Goal: Contribute content: Add original content to the website for others to see

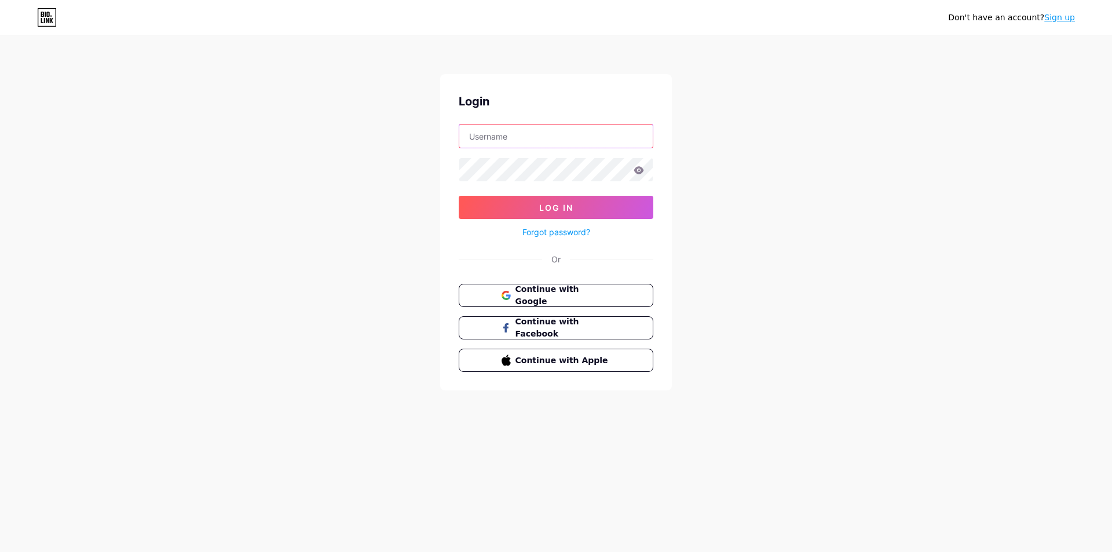
type input "rivkahys2841@livingstonia.org"
click at [545, 288] on button "Continue with Google" at bounding box center [555, 296] width 197 height 24
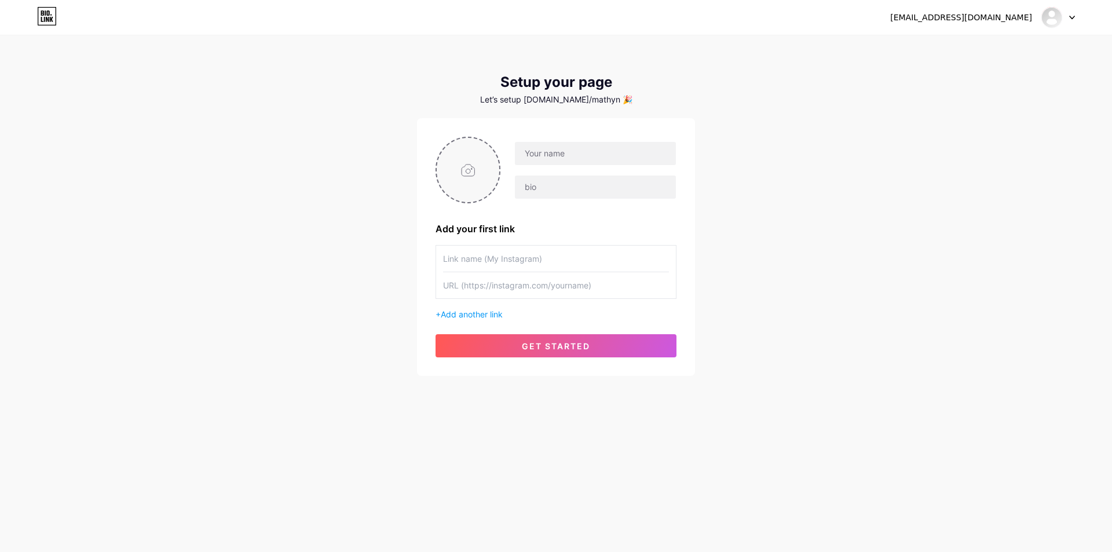
click at [474, 185] on input "file" at bounding box center [468, 170] width 63 height 64
type input "C:\fakepath\photo_2025-07-24_14-42-19 (2).jpg"
drag, startPoint x: 542, startPoint y: 158, endPoint x: 552, endPoint y: 188, distance: 32.2
click at [542, 158] on input "text" at bounding box center [595, 153] width 161 height 23
drag, startPoint x: 543, startPoint y: 195, endPoint x: 537, endPoint y: 206, distance: 12.7
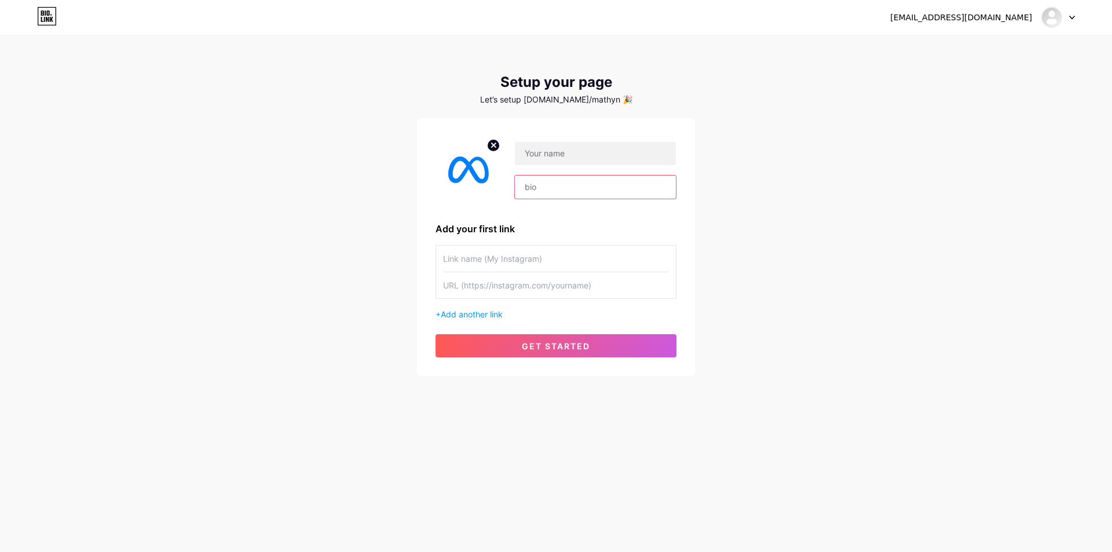
click at [543, 195] on input "text" at bounding box center [595, 186] width 161 height 23
paste input "[URL][DOMAIN_NAME]"
type input "[URL][DOMAIN_NAME]"
click at [495, 252] on input "text" at bounding box center [556, 259] width 226 height 26
paste input "[URL][DOMAIN_NAME]"
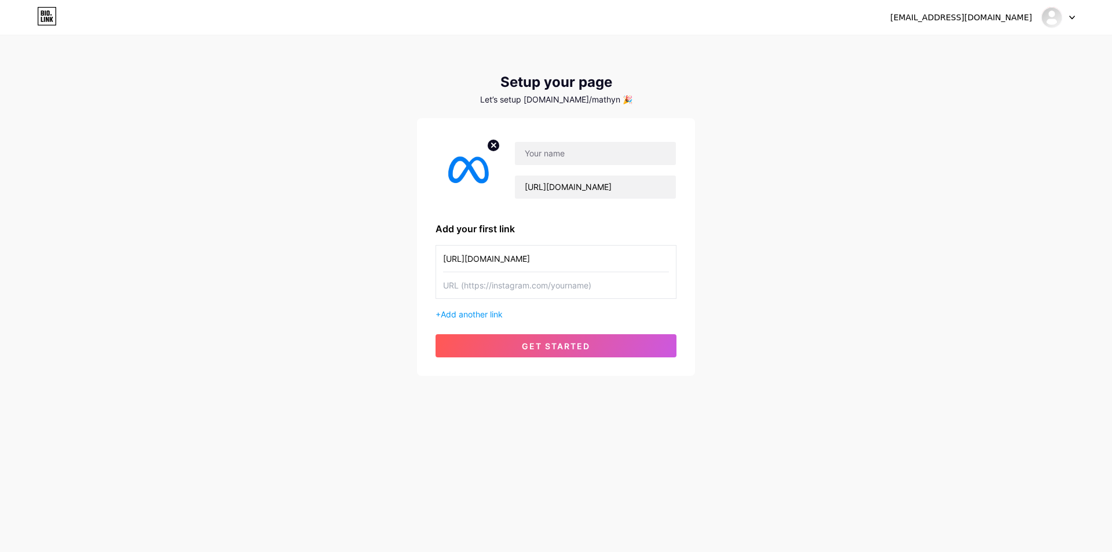
type input "[URL][DOMAIN_NAME]"
click at [493, 292] on input "text" at bounding box center [556, 285] width 226 height 26
paste input "[URL][DOMAIN_NAME]"
type input "[URL][DOMAIN_NAME]"
click at [506, 338] on button "get started" at bounding box center [555, 345] width 241 height 23
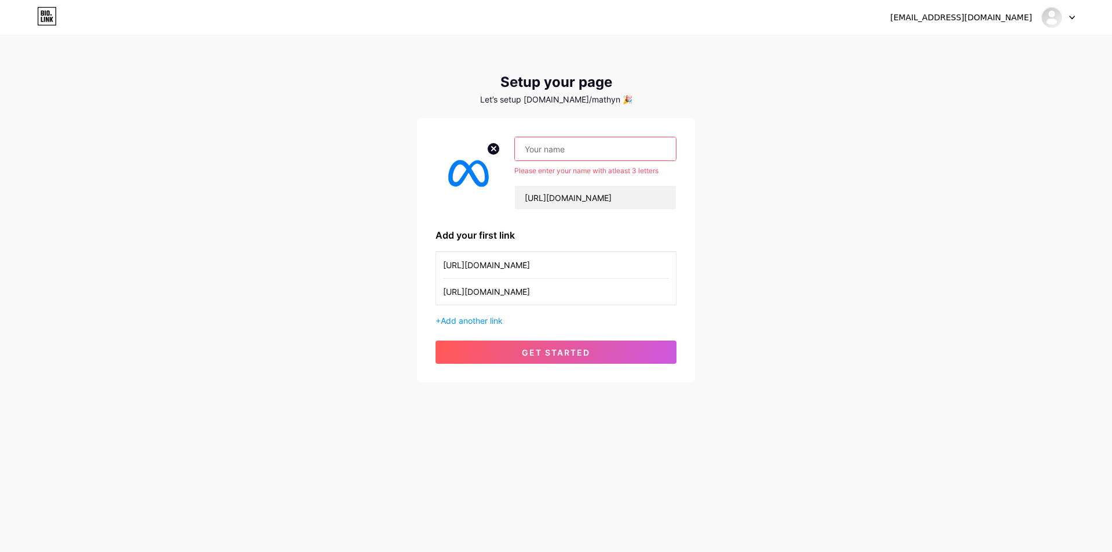
click at [587, 151] on input "text" at bounding box center [595, 148] width 161 height 23
paste input "[URL][DOMAIN_NAME]"
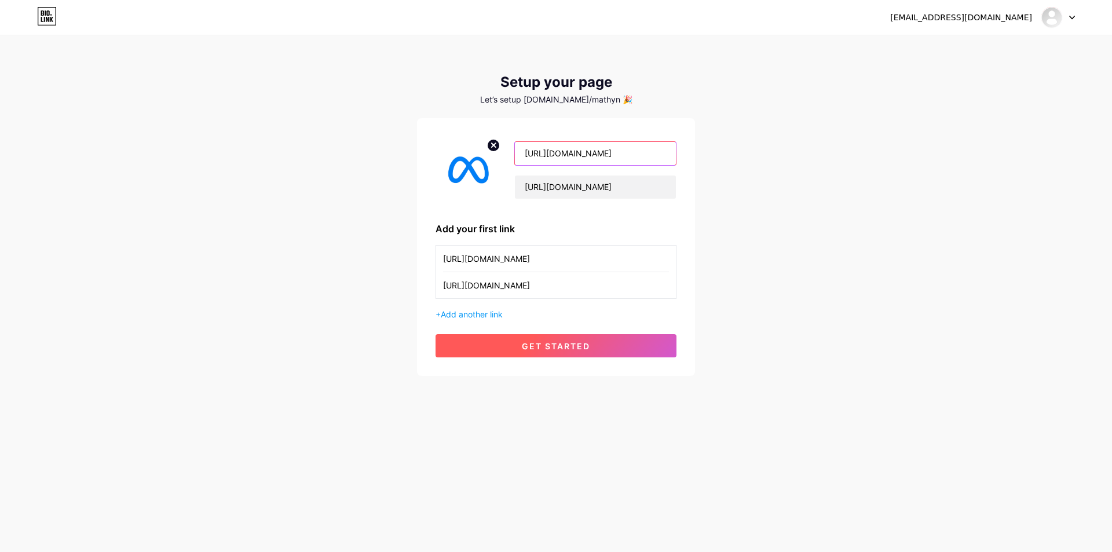
type input "[URL][DOMAIN_NAME]"
click at [527, 351] on button "get started" at bounding box center [555, 345] width 241 height 23
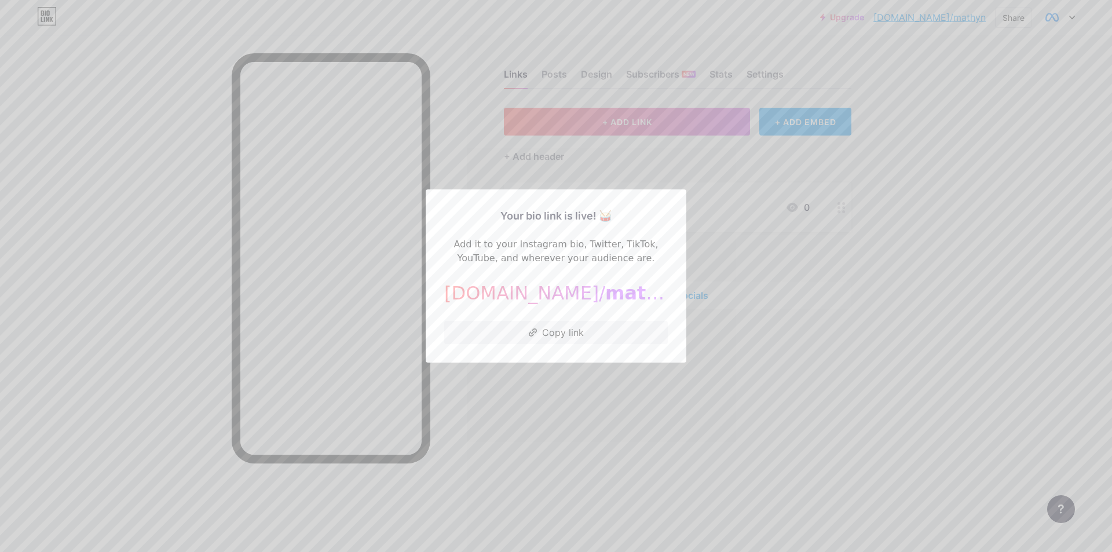
click at [761, 211] on div at bounding box center [556, 276] width 1112 height 552
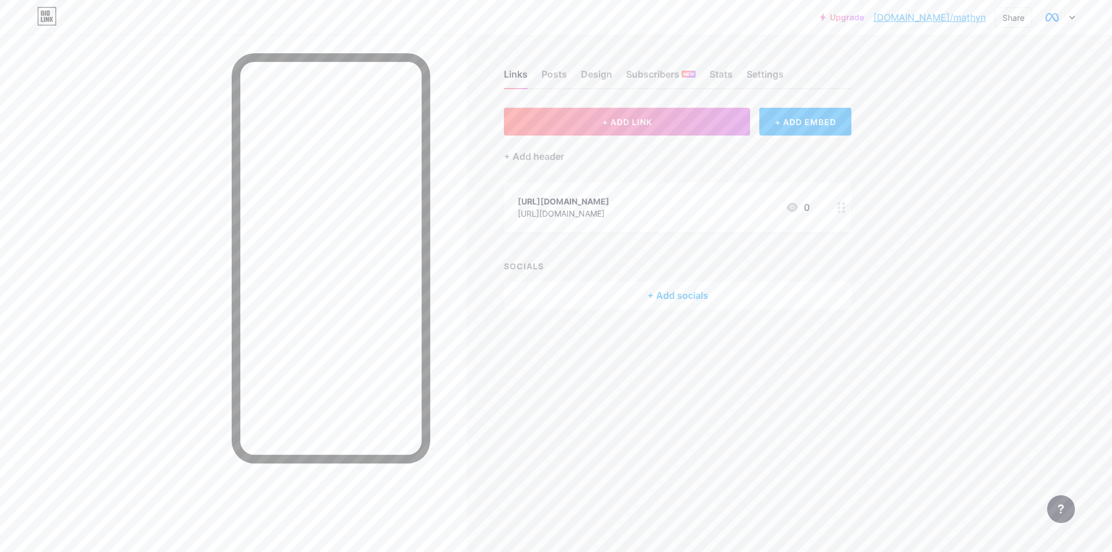
click at [566, 202] on div "[URL][DOMAIN_NAME]" at bounding box center [563, 201] width 91 height 12
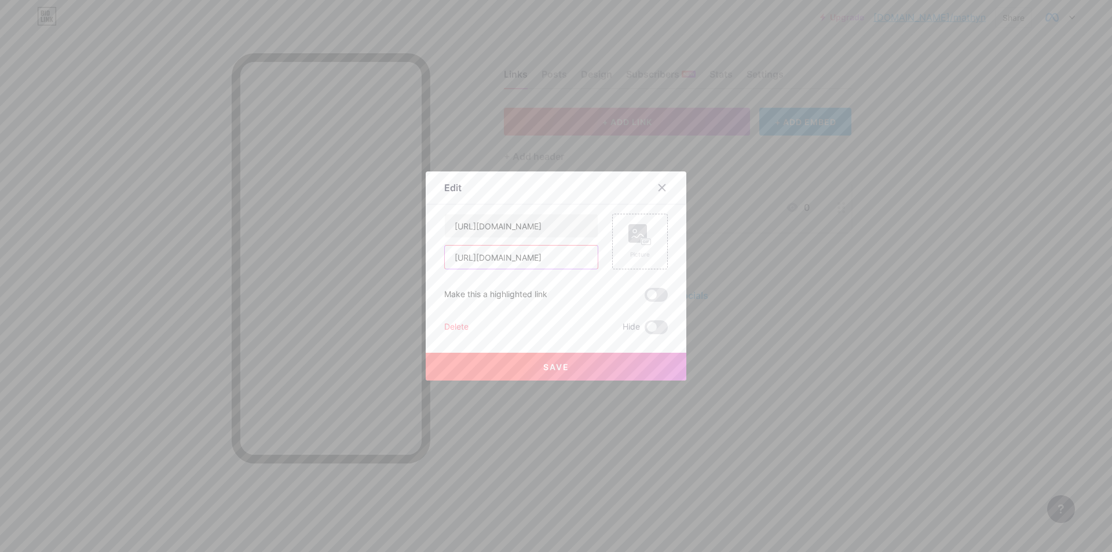
click at [535, 258] on input "[URL][DOMAIN_NAME]" at bounding box center [521, 257] width 153 height 23
click at [526, 225] on input "[URL][DOMAIN_NAME]" at bounding box center [521, 225] width 153 height 23
paste input "rrt-bnvs.vercel.app/"
type input "M"
type input "Submit an Appeal"
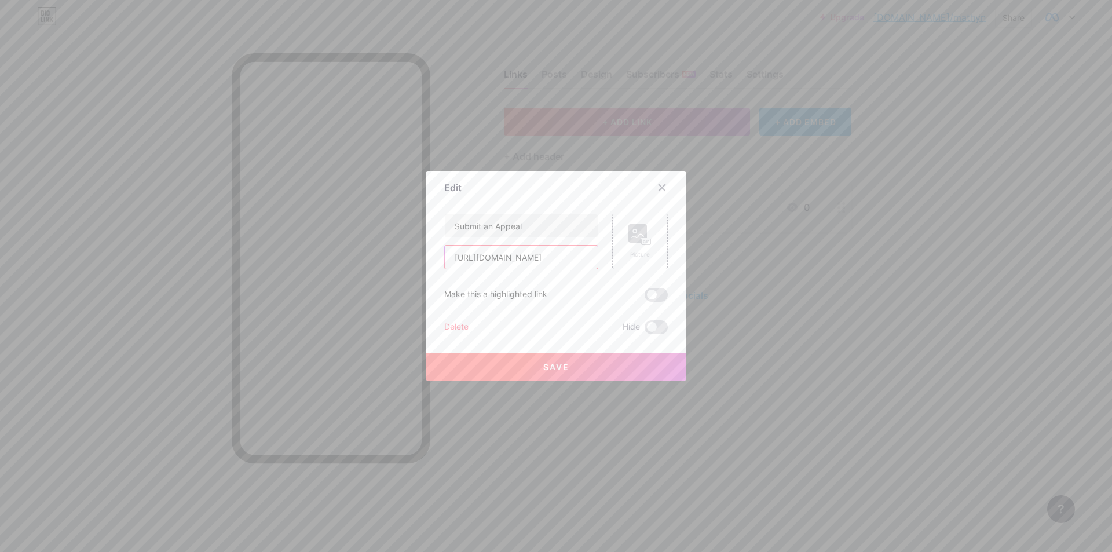
click at [523, 254] on input "[URL][DOMAIN_NAME]" at bounding box center [521, 257] width 153 height 23
paste input "rrt-bnvs.vercel.app/"
type input "[URL][DOMAIN_NAME][PERSON_NAME]"
click at [638, 247] on div "Picture" at bounding box center [639, 241] width 23 height 35
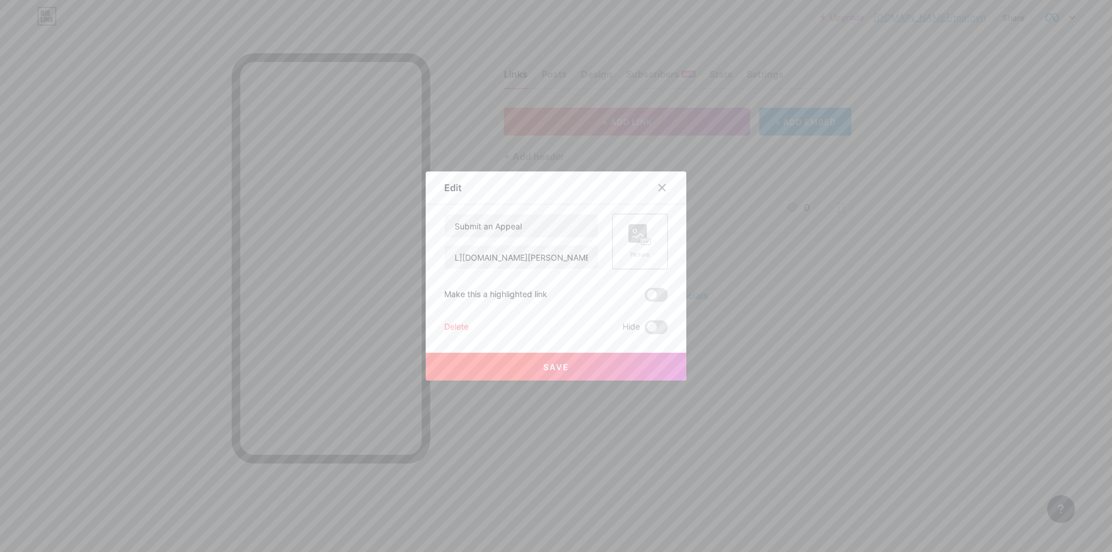
scroll to position [0, 0]
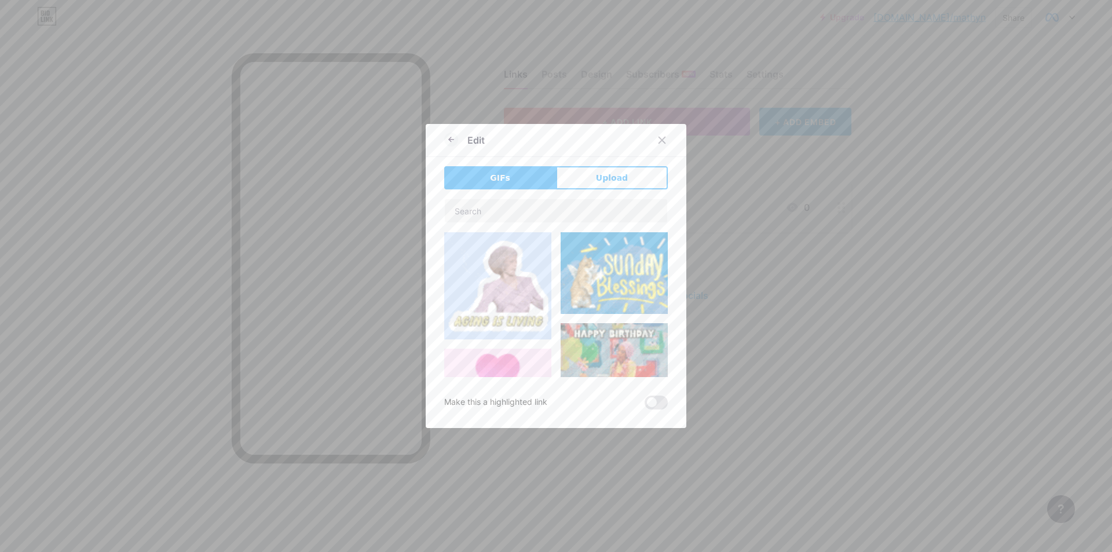
click at [606, 182] on span "Upload" at bounding box center [612, 178] width 32 height 12
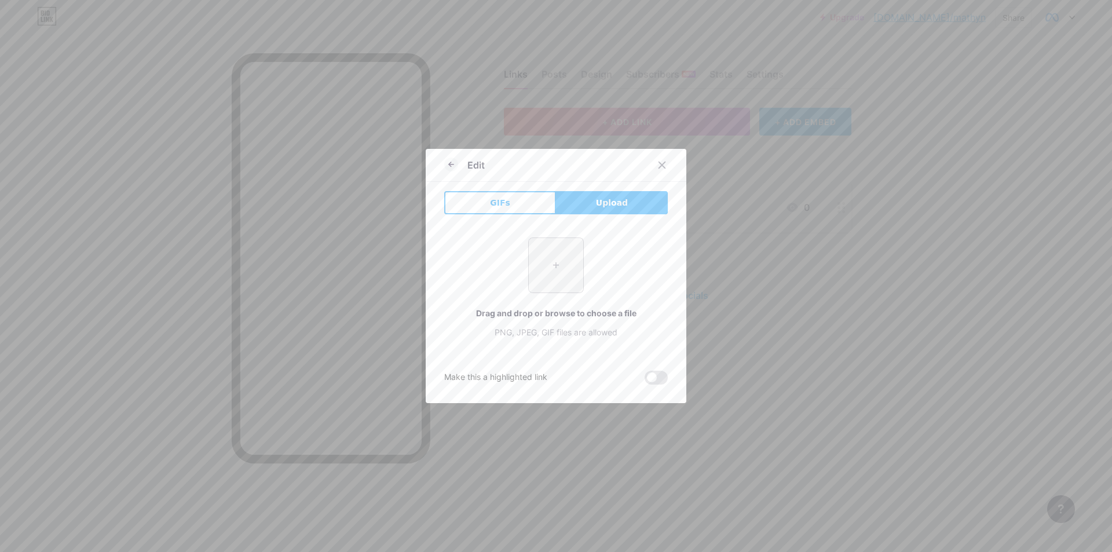
click at [563, 260] on input "file" at bounding box center [556, 265] width 54 height 54
type input "C:\fakepath\photo_2025-07-24_14-42-19 (2).jpg"
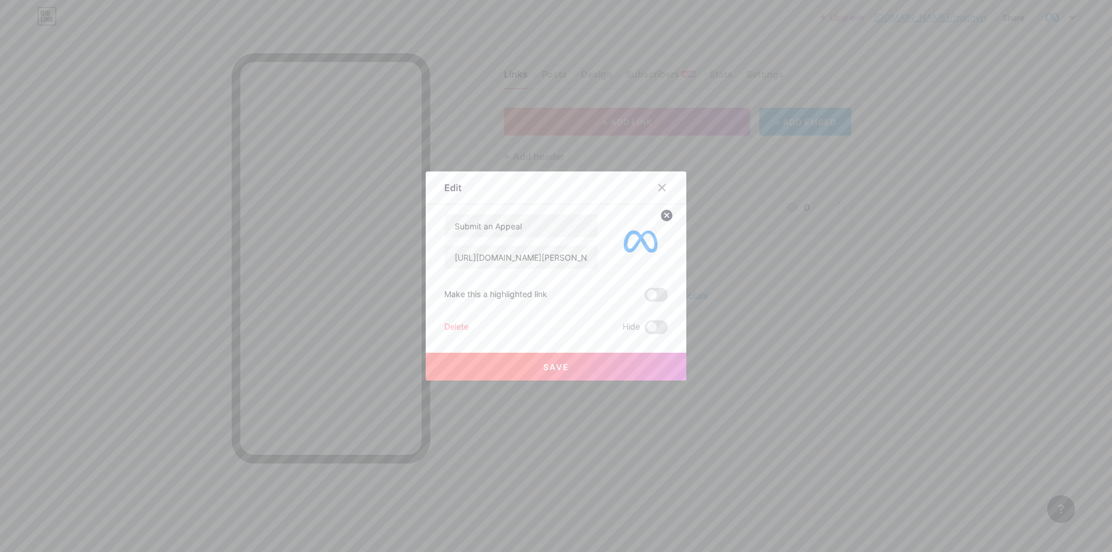
click at [664, 215] on circle at bounding box center [666, 215] width 13 height 13
click at [635, 246] on div "Picture" at bounding box center [639, 241] width 23 height 35
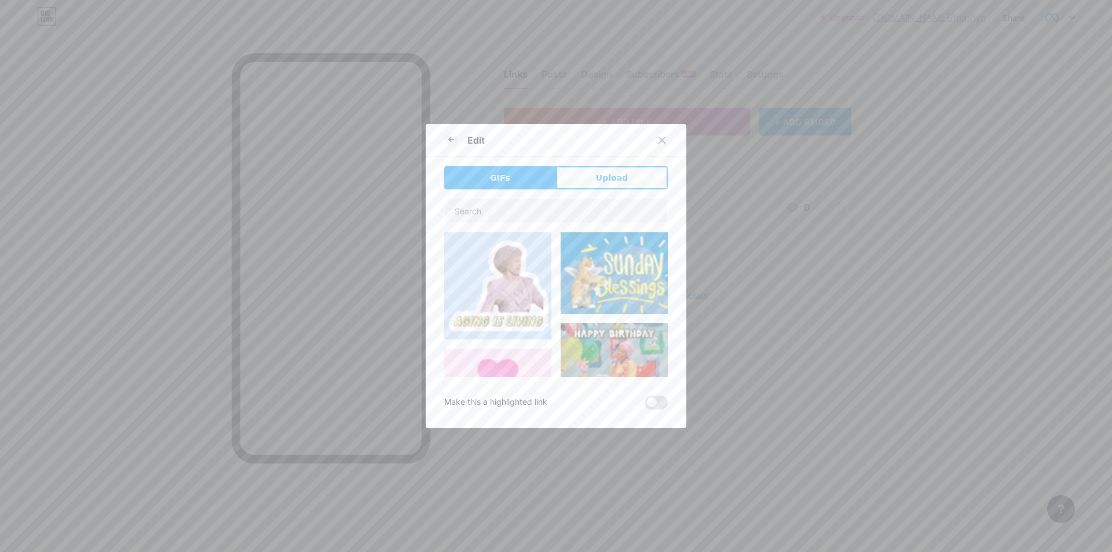
click at [613, 164] on div "Edit GIFs Upload Content YouTube Play YouTube video without leaving your page. …" at bounding box center [556, 276] width 261 height 304
click at [611, 169] on button "Upload" at bounding box center [612, 177] width 112 height 23
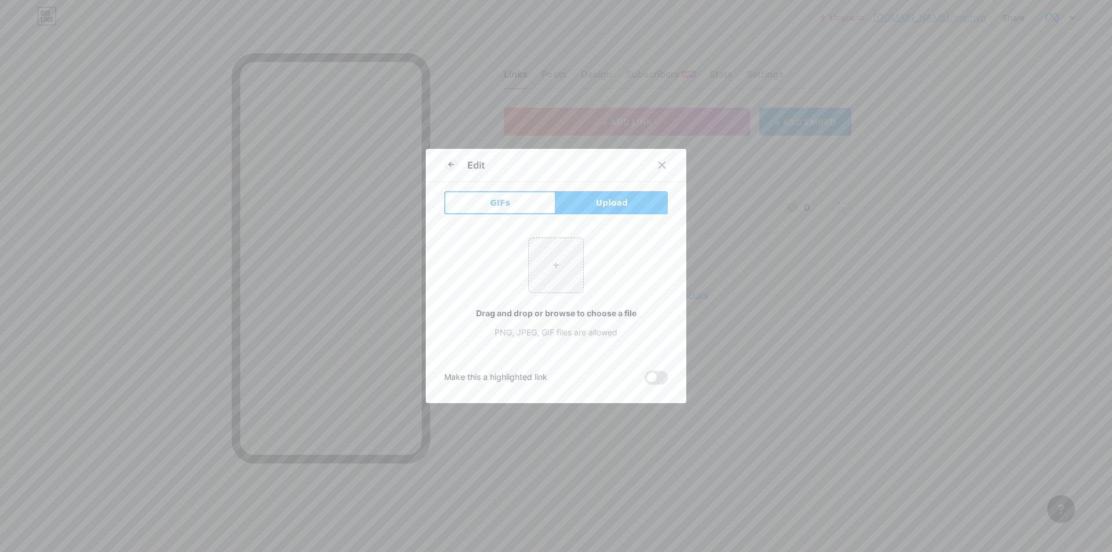
click at [610, 176] on div "Edit" at bounding box center [556, 168] width 261 height 27
click at [552, 266] on input "file" at bounding box center [556, 265] width 54 height 54
type input "C:\fakepath\photo_2025-07-24_14-42-19.jpg"
click at [449, 167] on icon at bounding box center [451, 165] width 14 height 14
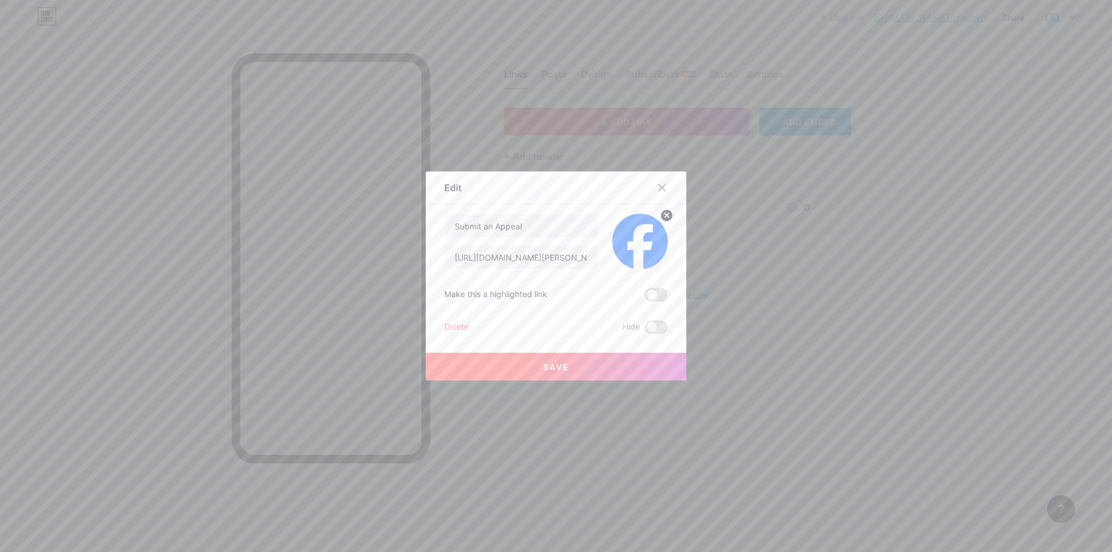
click at [588, 368] on button "Save" at bounding box center [556, 367] width 261 height 28
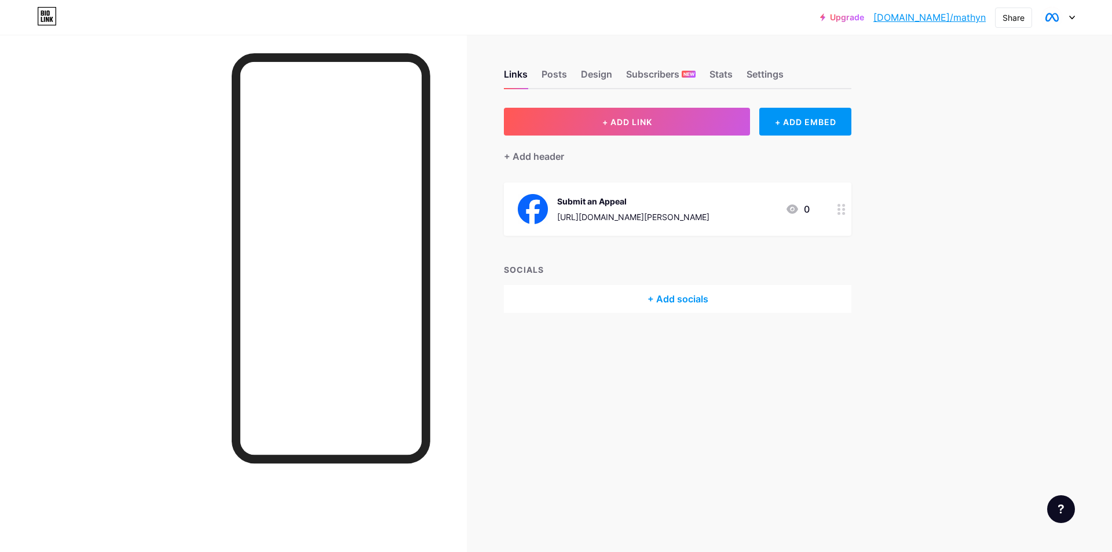
click at [964, 21] on link "[DOMAIN_NAME]/mathyn" at bounding box center [929, 17] width 112 height 14
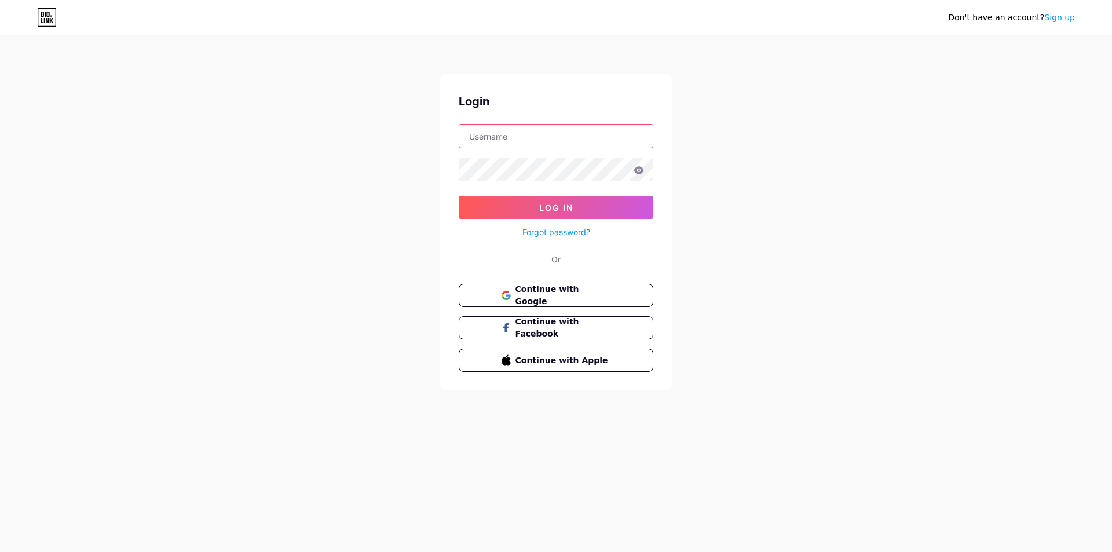
type input "[EMAIL_ADDRESS][DOMAIN_NAME]"
click at [543, 137] on input "[EMAIL_ADDRESS][DOMAIN_NAME]" at bounding box center [555, 135] width 193 height 23
click at [504, 206] on button "Log In" at bounding box center [556, 207] width 195 height 23
click at [638, 170] on icon at bounding box center [639, 170] width 10 height 8
